Goal: Register for event/course

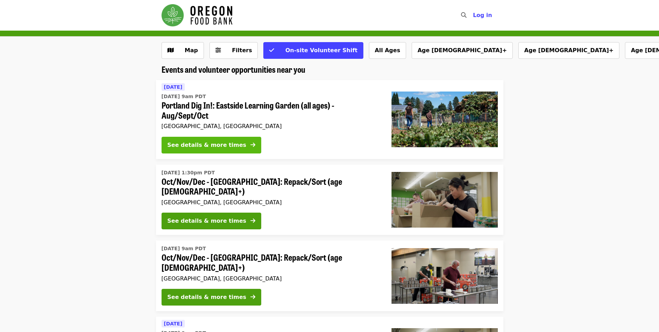
click at [234, 142] on button "See details & more times" at bounding box center [212, 145] width 100 height 17
click at [206, 216] on div "See details & more times" at bounding box center [206, 220] width 79 height 8
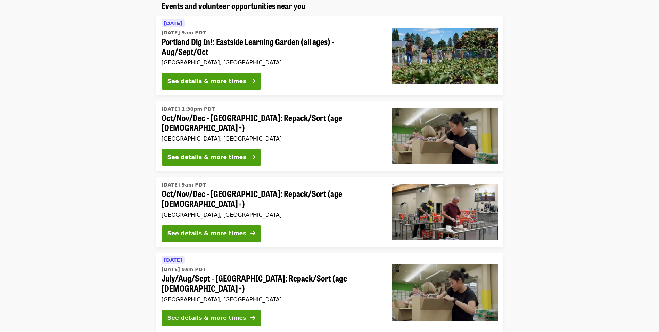
scroll to position [69, 0]
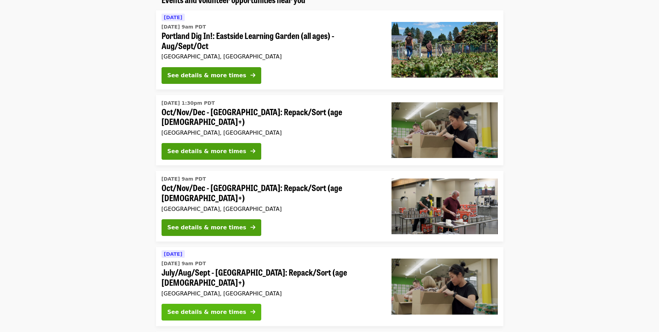
click at [228, 308] on div "See details & more times" at bounding box center [206, 312] width 79 height 8
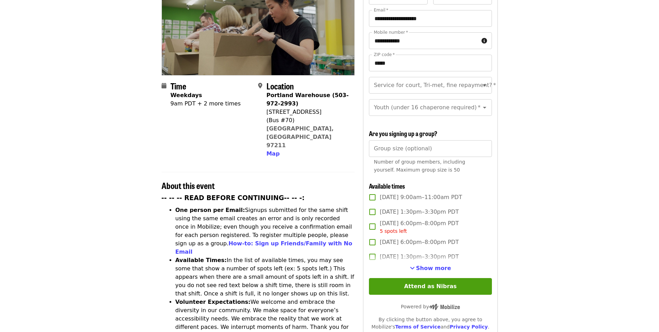
scroll to position [104, 0]
click at [422, 268] on span "Show more" at bounding box center [433, 267] width 35 height 7
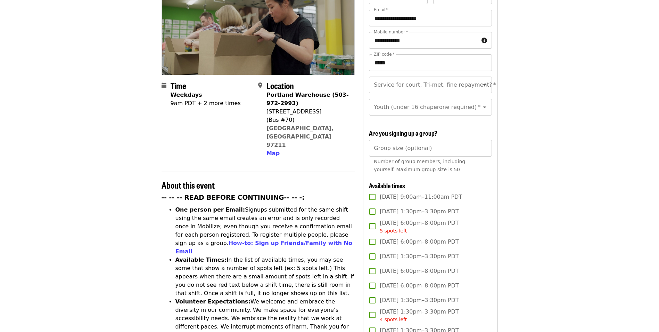
scroll to position [0, 0]
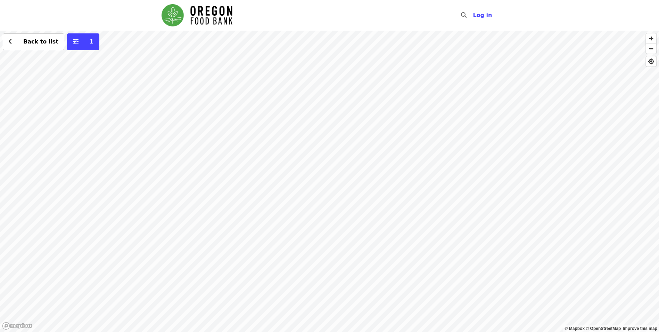
drag, startPoint x: 137, startPoint y: 123, endPoint x: 248, endPoint y: 130, distance: 111.1
click at [248, 130] on div "Back to list 1" at bounding box center [329, 181] width 659 height 301
drag, startPoint x: 318, startPoint y: 265, endPoint x: 277, endPoint y: 183, distance: 91.7
click at [277, 183] on div "Back to list 1" at bounding box center [329, 181] width 659 height 301
click at [296, 204] on div "Back to list 1" at bounding box center [329, 181] width 659 height 301
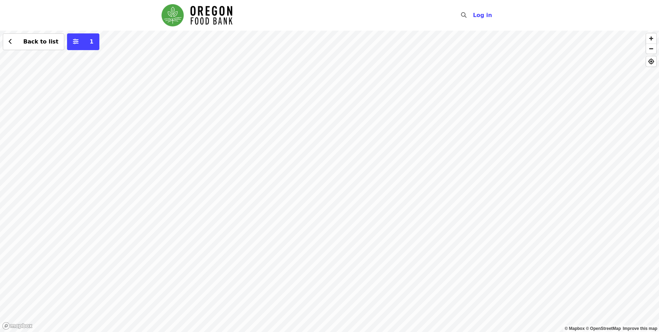
click at [313, 181] on div "Back to list 1" at bounding box center [329, 181] width 659 height 301
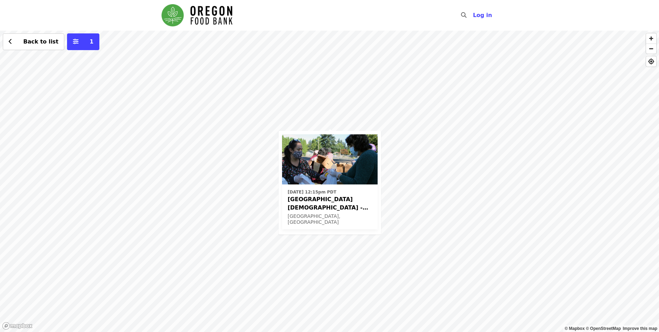
click at [338, 205] on span "Beaverton First United Methodist Church - Free Food Market (16+)" at bounding box center [330, 203] width 84 height 17
